Goal: Task Accomplishment & Management: Manage account settings

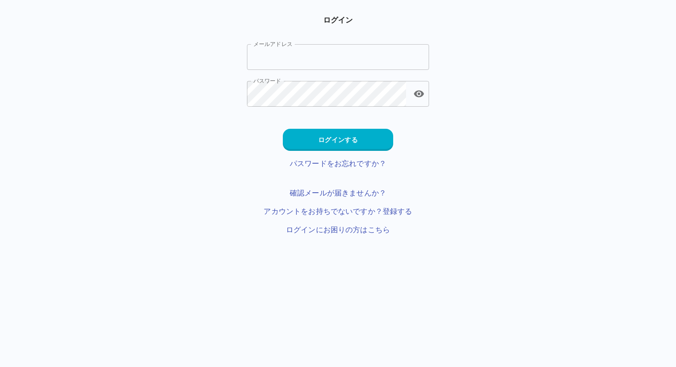
click at [316, 68] on input "メールアドレス" at bounding box center [338, 57] width 182 height 26
type input "**********"
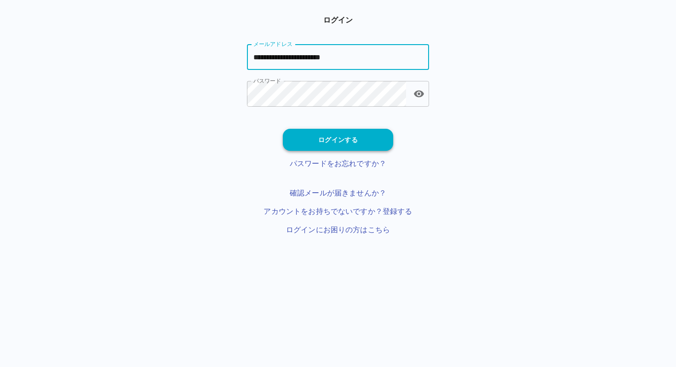
click at [331, 137] on button "ログインする" at bounding box center [338, 140] width 110 height 22
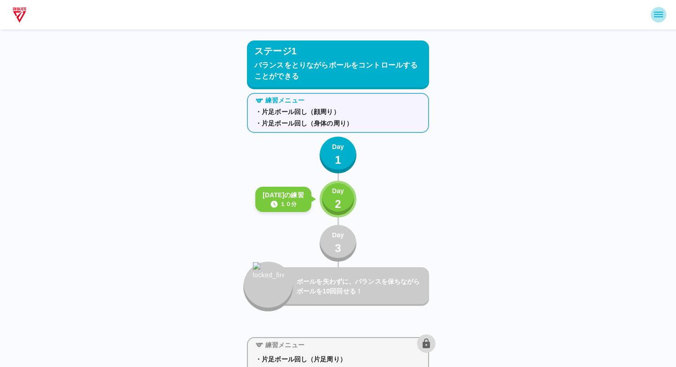
click at [653, 21] on button "sidemenu" at bounding box center [659, 15] width 16 height 16
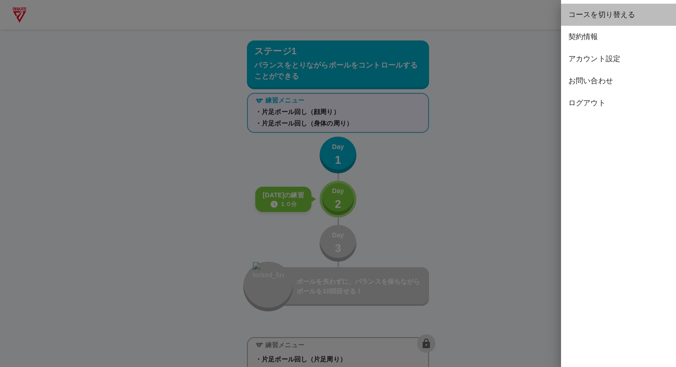
click at [583, 15] on span "コースを切り替える" at bounding box center [618, 14] width 100 height 11
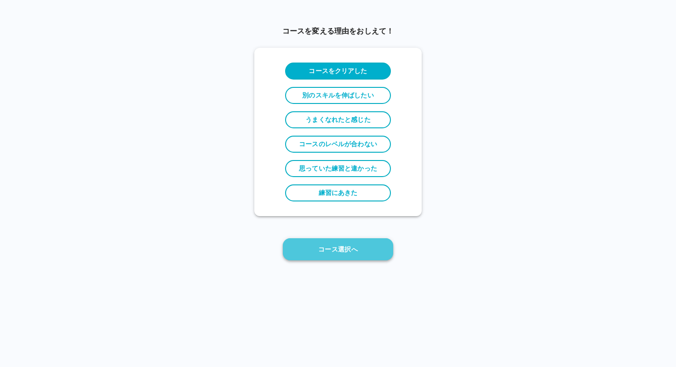
click at [344, 247] on button "コース選択へ" at bounding box center [338, 249] width 110 height 22
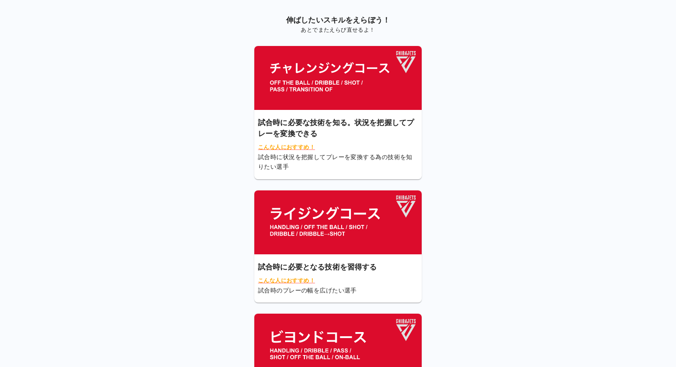
click at [351, 242] on img at bounding box center [337, 222] width 167 height 64
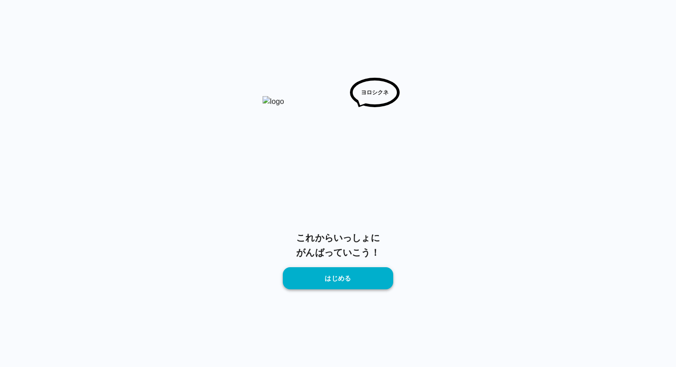
click at [352, 273] on button "はじめる" at bounding box center [338, 278] width 110 height 22
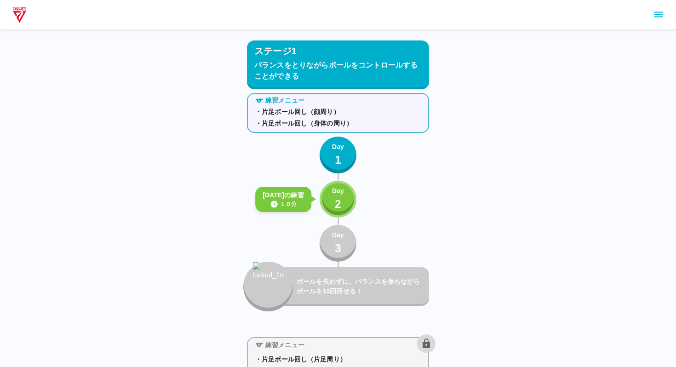
click at [655, 16] on icon "sidemenu" at bounding box center [658, 14] width 11 height 11
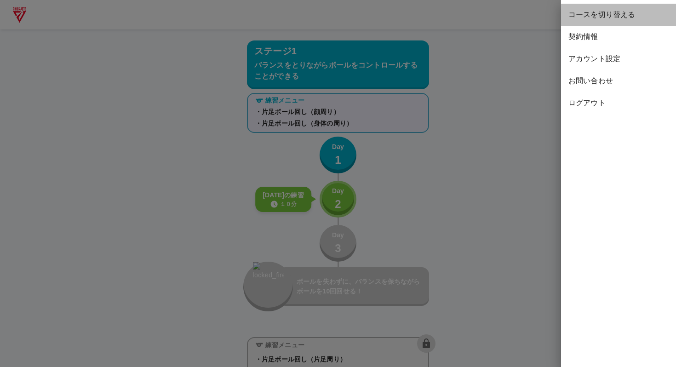
click at [587, 14] on span "コースを切り替える" at bounding box center [618, 14] width 100 height 11
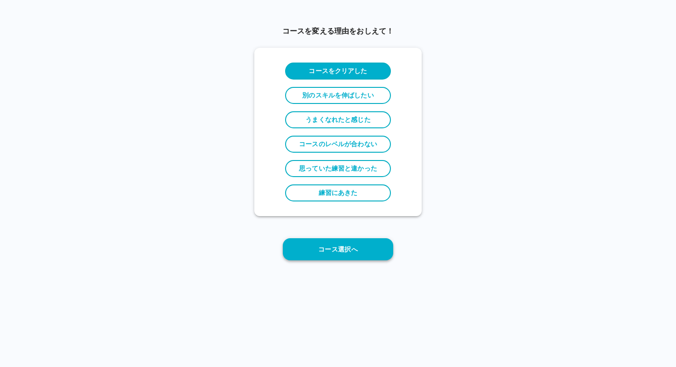
click at [351, 251] on button "コース選択へ" at bounding box center [338, 249] width 110 height 22
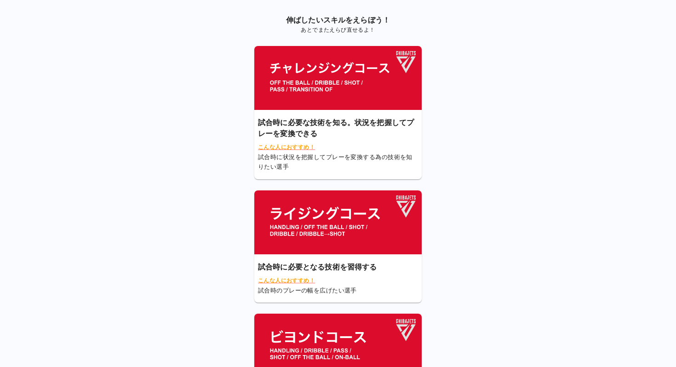
scroll to position [81, 0]
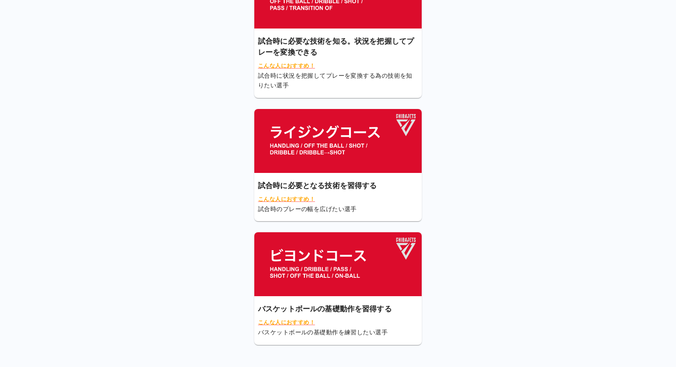
click at [331, 260] on img at bounding box center [337, 264] width 167 height 64
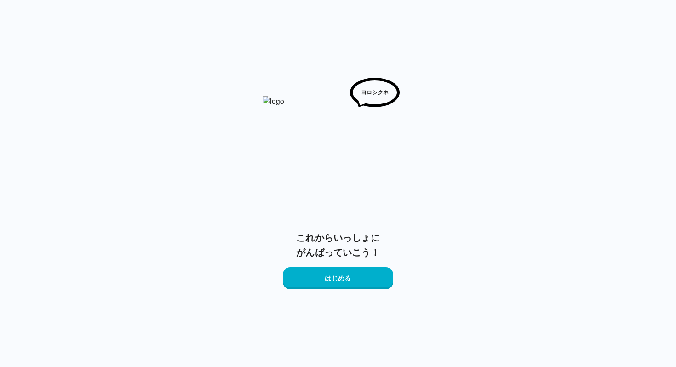
click at [340, 290] on div "ヨロシクネ これからいっしょに がんばっていこう！ はじめる" at bounding box center [338, 183] width 182 height 367
click at [340, 285] on button "はじめる" at bounding box center [338, 278] width 110 height 22
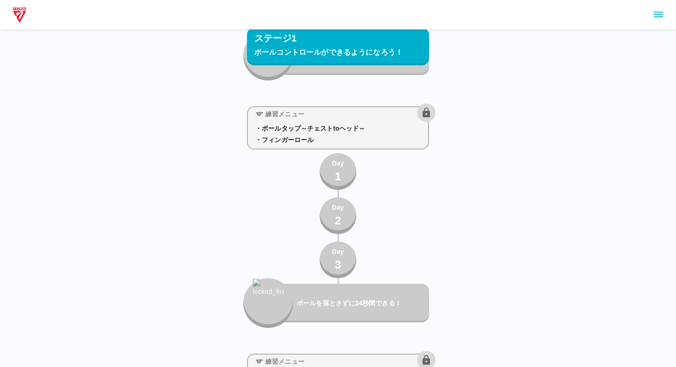
scroll to position [207, 0]
